Goal: Transaction & Acquisition: Purchase product/service

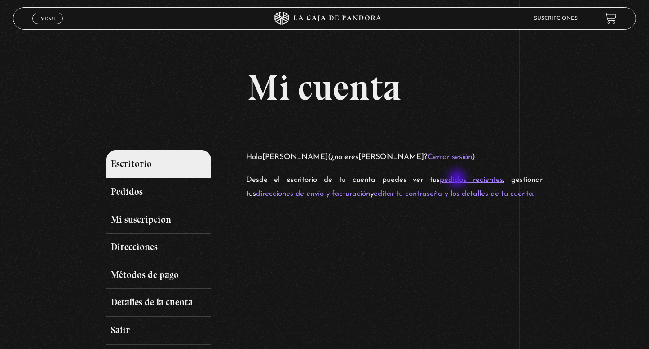
click at [458, 179] on link "pedidos recientes" at bounding box center [471, 180] width 63 height 8
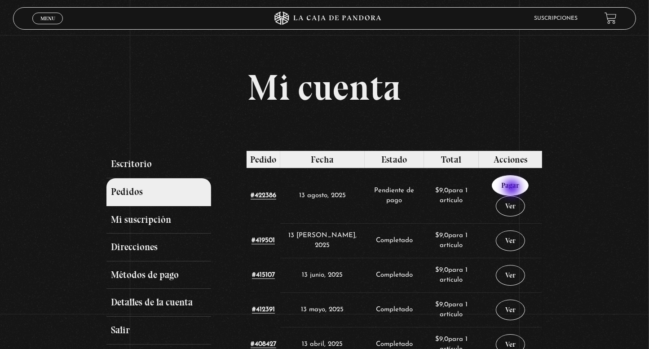
click at [513, 189] on link "Pagar" at bounding box center [510, 185] width 37 height 21
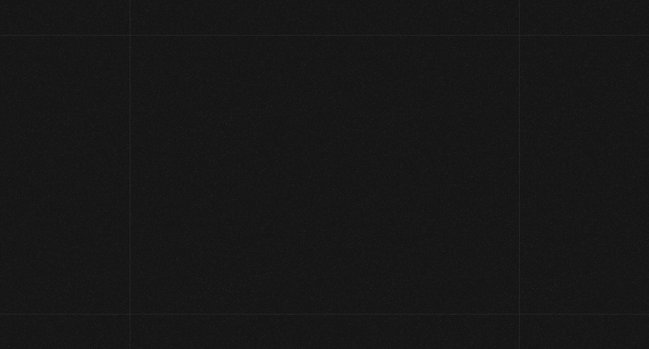
select select "CR-SJ"
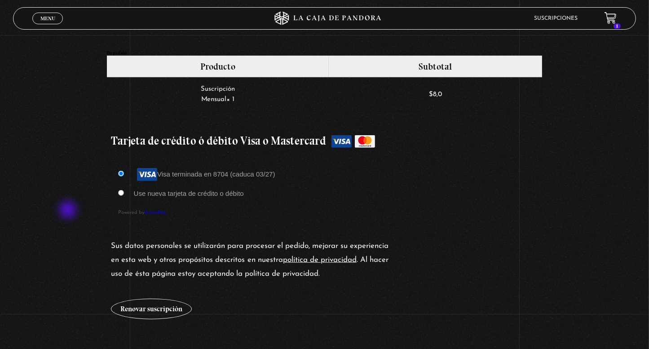
scroll to position [719, 0]
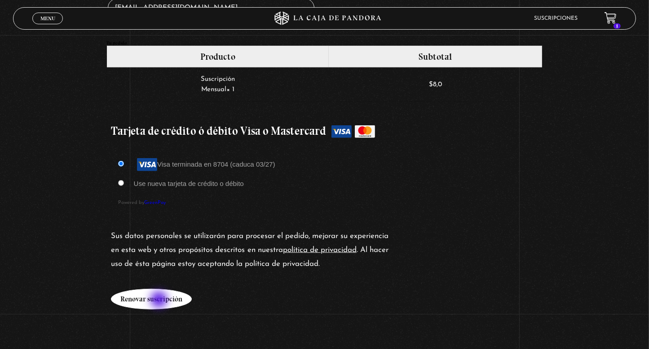
click at [160, 301] on button "Renovar suscripción" at bounding box center [151, 299] width 81 height 21
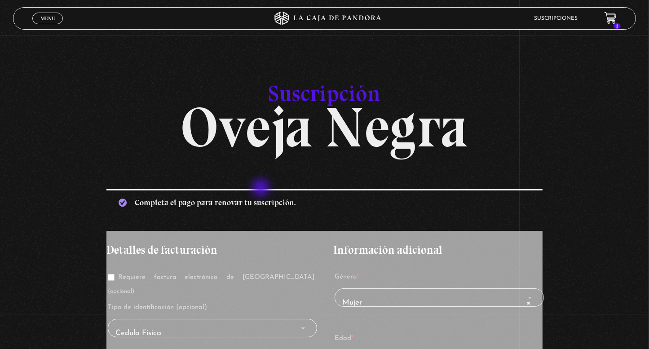
scroll to position [0, 0]
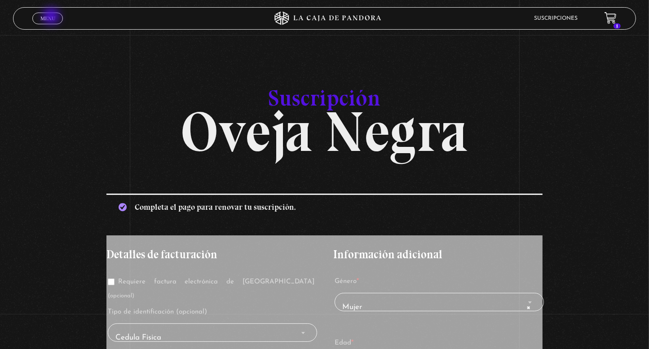
click at [52, 17] on span "Menu" at bounding box center [47, 18] width 15 height 5
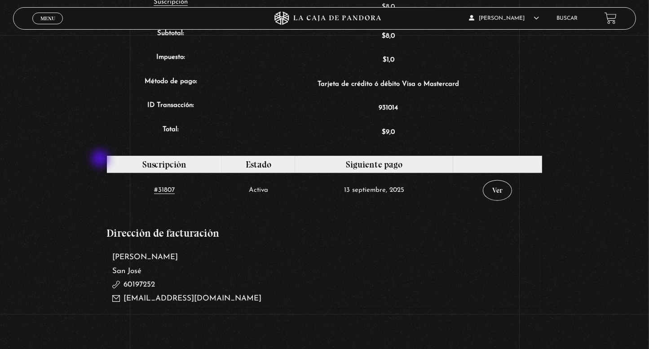
scroll to position [404, 0]
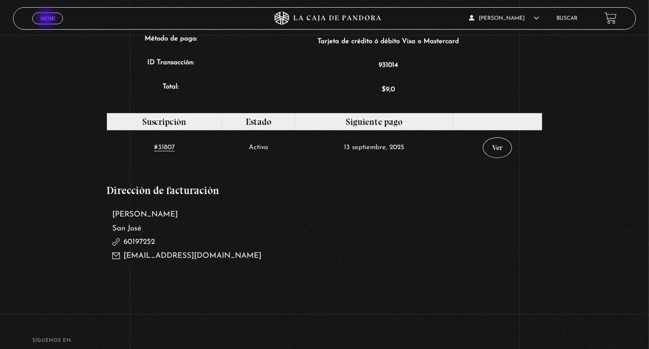
click at [46, 18] on span "Menu" at bounding box center [47, 18] width 15 height 5
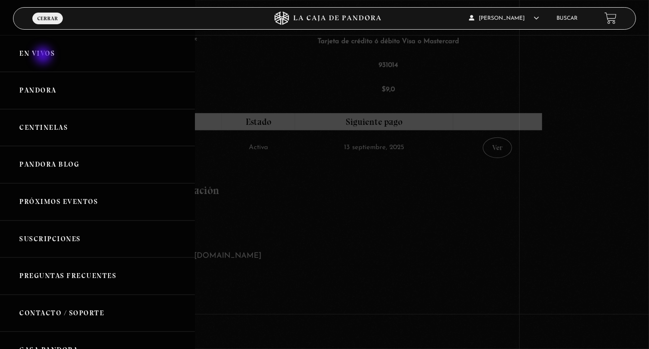
click at [44, 56] on link "En vivos" at bounding box center [97, 53] width 195 height 37
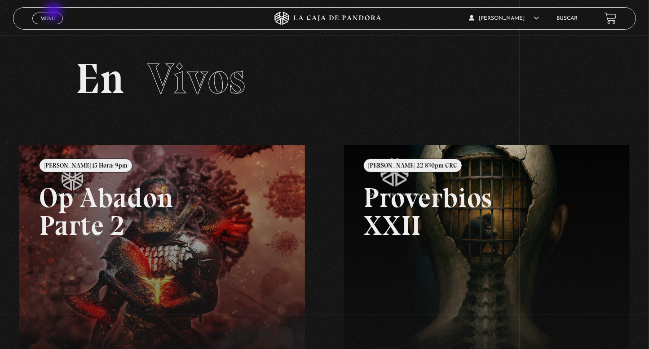
click at [54, 12] on div "Menu Cerrar" at bounding box center [129, 19] width 195 height 22
